Goal: Communication & Community: Answer question/provide support

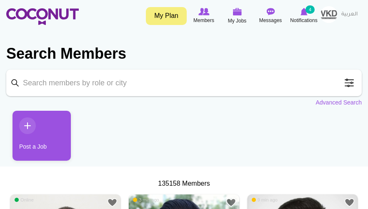
click at [266, 15] on img at bounding box center [270, 12] width 8 height 8
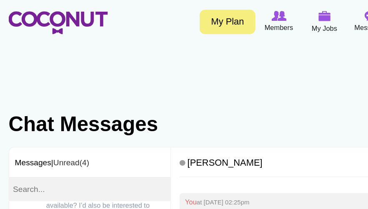
scroll to position [91, 0]
click at [68, 190] on p "Hi I’m waiting as well" at bounding box center [72, 194] width 77 height 8
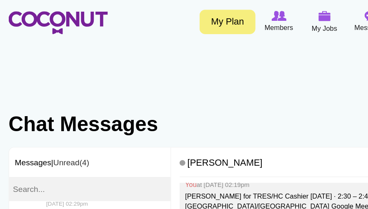
scroll to position [190, 0]
click at [64, 190] on small "[DATE] 09:52pm" at bounding box center [49, 192] width 30 height 5
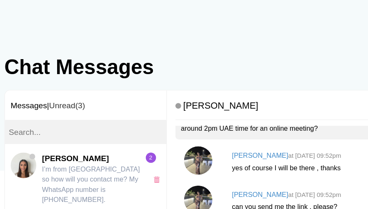
scroll to position [127, 0]
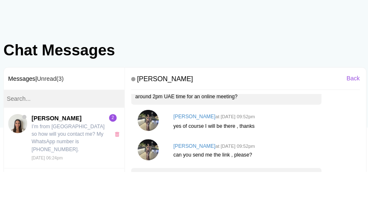
type textarea "Hi Claudia. We have been waiting for you"
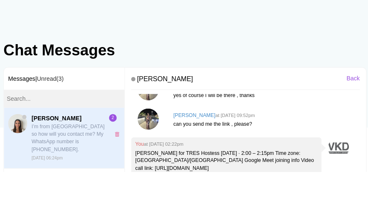
scroll to position [1, 0]
click at [103, 160] on p "I’m from [GEOGRAPHIC_DATA] so how will you contact me? My WhatsApp number is [P…" at bounding box center [72, 175] width 77 height 30
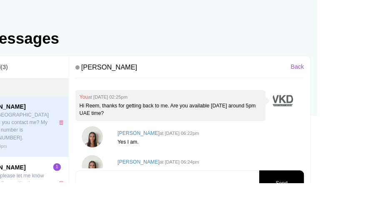
scroll to position [23, 0]
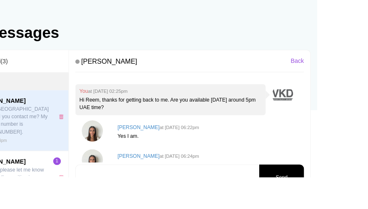
drag, startPoint x: 317, startPoint y: 146, endPoint x: 354, endPoint y: 146, distance: 36.7
click at [351, 194] on p "I’m from London so how will you contact me? My WhatsApp number is +44 738983201…" at bounding box center [262, 201] width 178 height 14
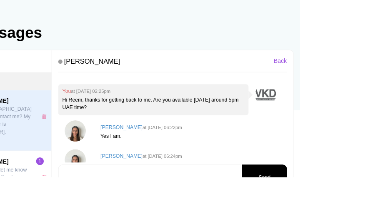
click at [314, 182] on div "Reem Ali at Thu, Aug 14th, 2025 06:24pm I’m from London so how will you contact…" at bounding box center [261, 197] width 187 height 30
drag, startPoint x: 299, startPoint y: 145, endPoint x: 339, endPoint y: 148, distance: 40.5
click at [339, 194] on p "I’m from London so how will you contact me? My WhatsApp number is +44 738983201…" at bounding box center [262, 201] width 178 height 14
copy p "+44 7389832010"
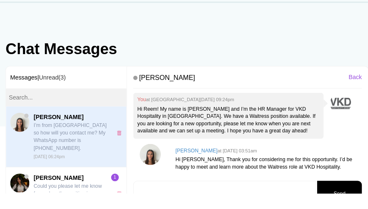
click at [158, 161] on img at bounding box center [148, 171] width 21 height 21
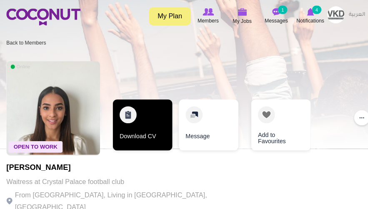
click at [158, 123] on link "Download CV" at bounding box center [140, 123] width 58 height 50
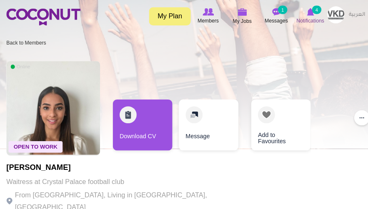
click at [51, 9] on img at bounding box center [42, 16] width 73 height 17
